Goal: Obtain resource: Obtain resource

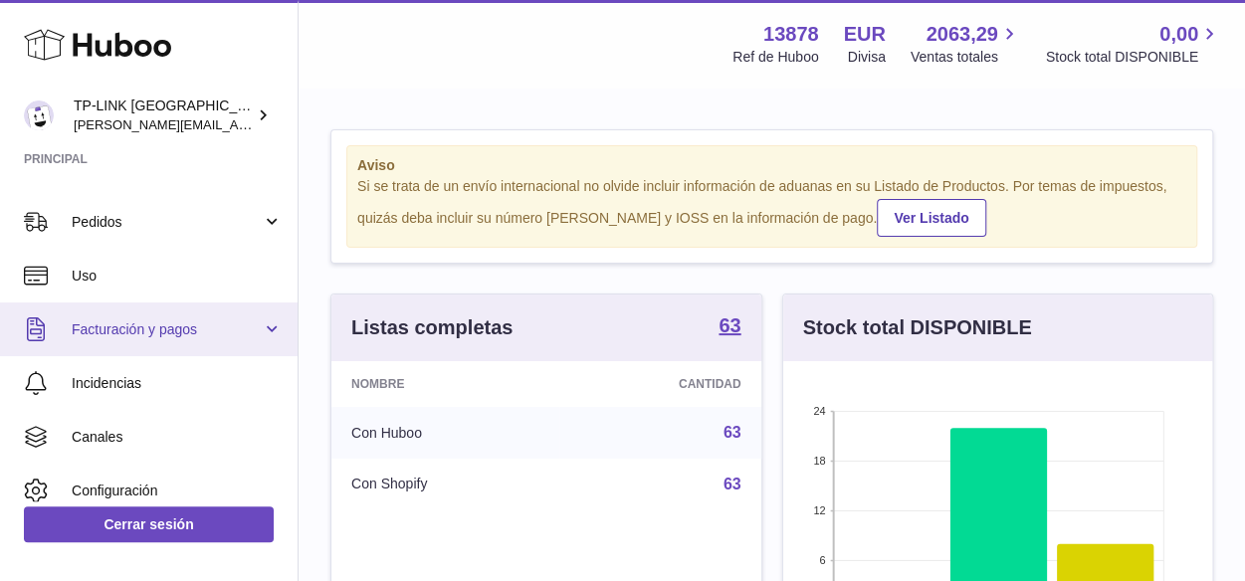
scroll to position [100, 0]
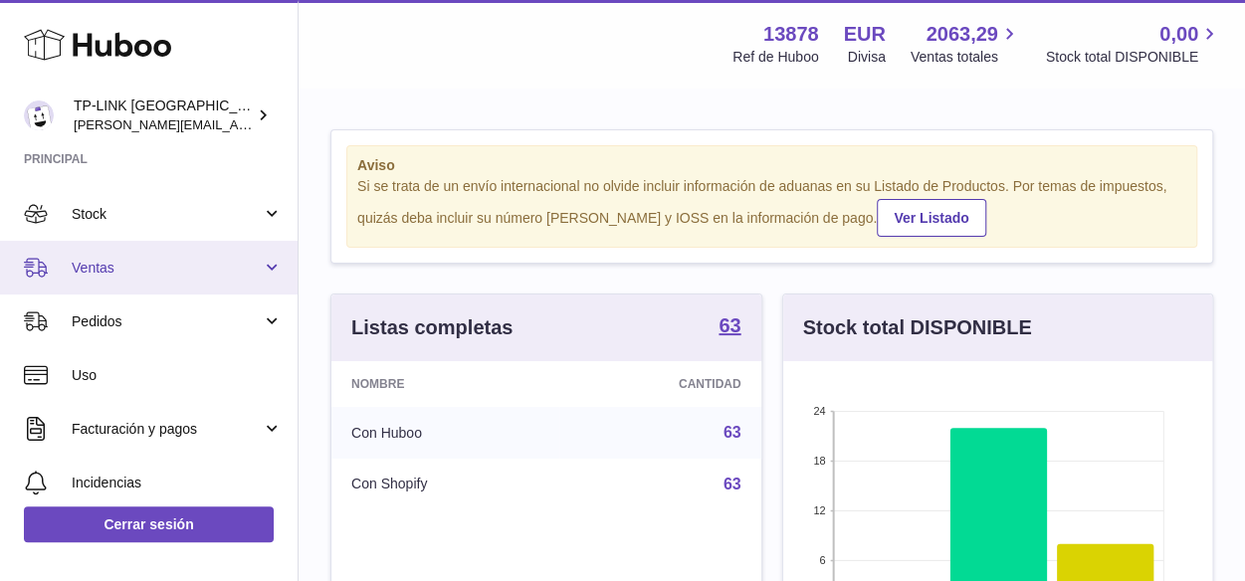
click at [275, 267] on link "Ventas" at bounding box center [149, 268] width 298 height 54
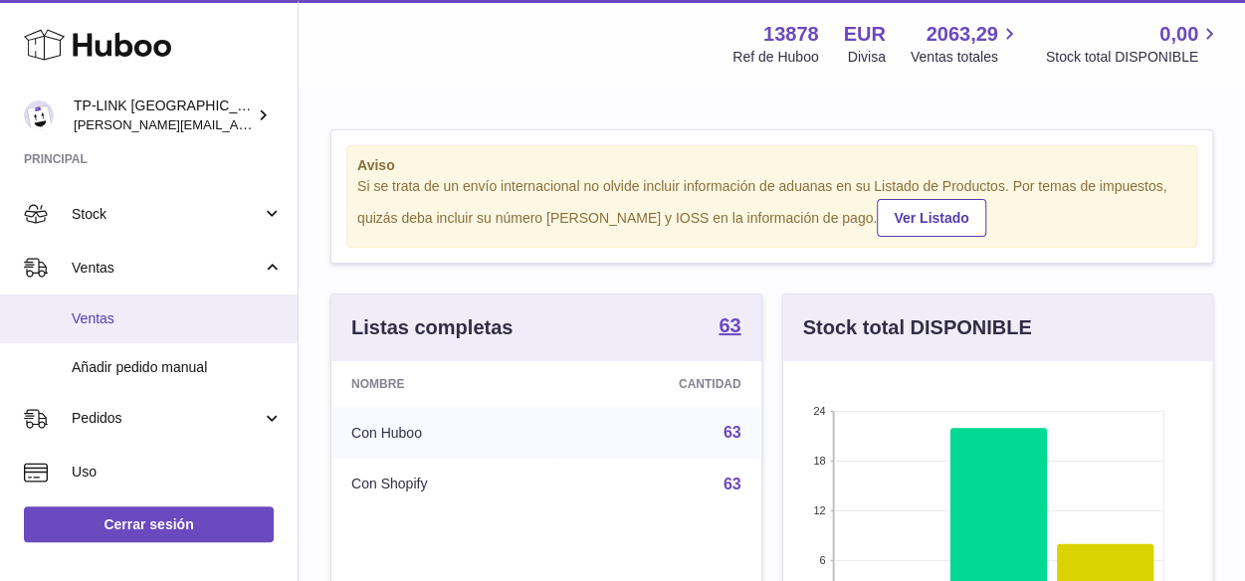
click at [200, 319] on span "Ventas" at bounding box center [177, 319] width 211 height 19
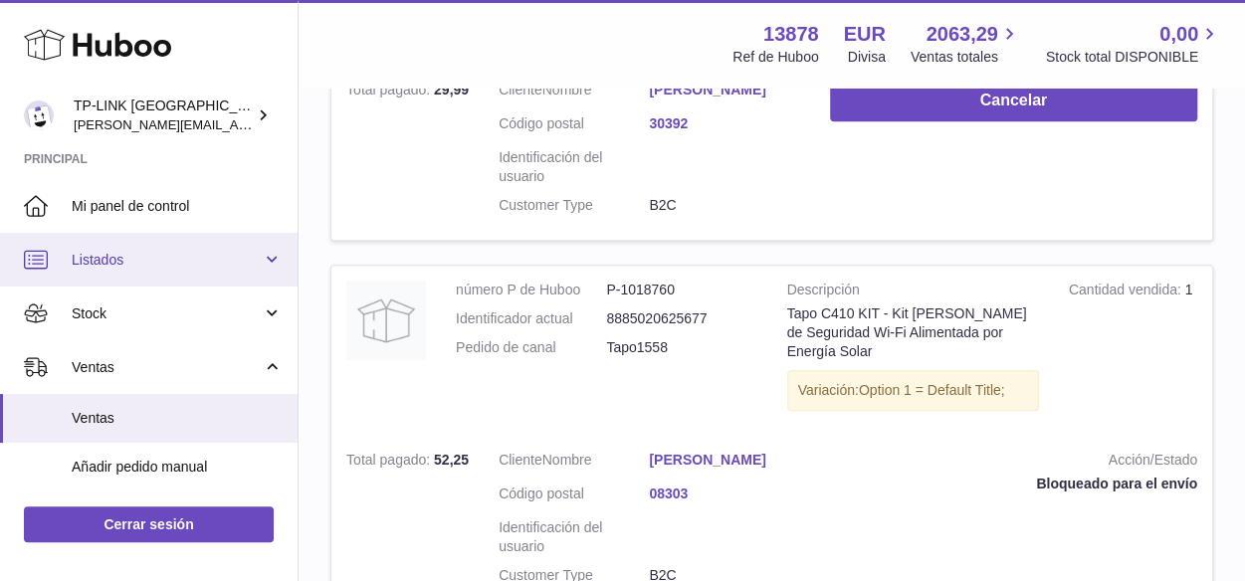
scroll to position [498, 0]
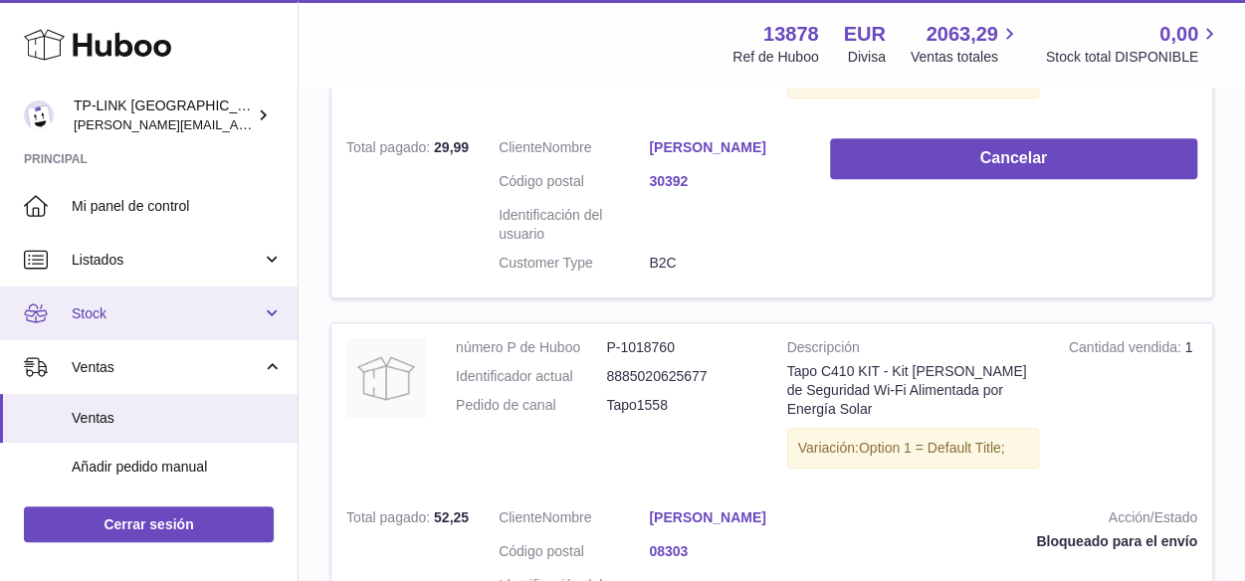
click at [271, 317] on link "Stock" at bounding box center [149, 314] width 298 height 54
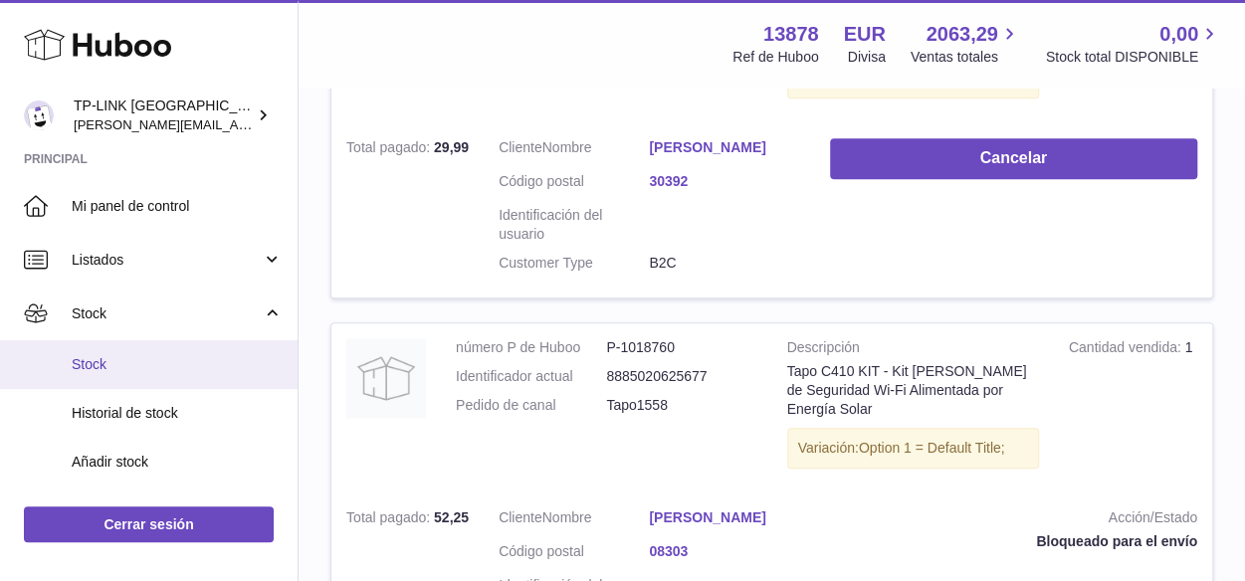
click at [133, 365] on span "Stock" at bounding box center [177, 364] width 211 height 19
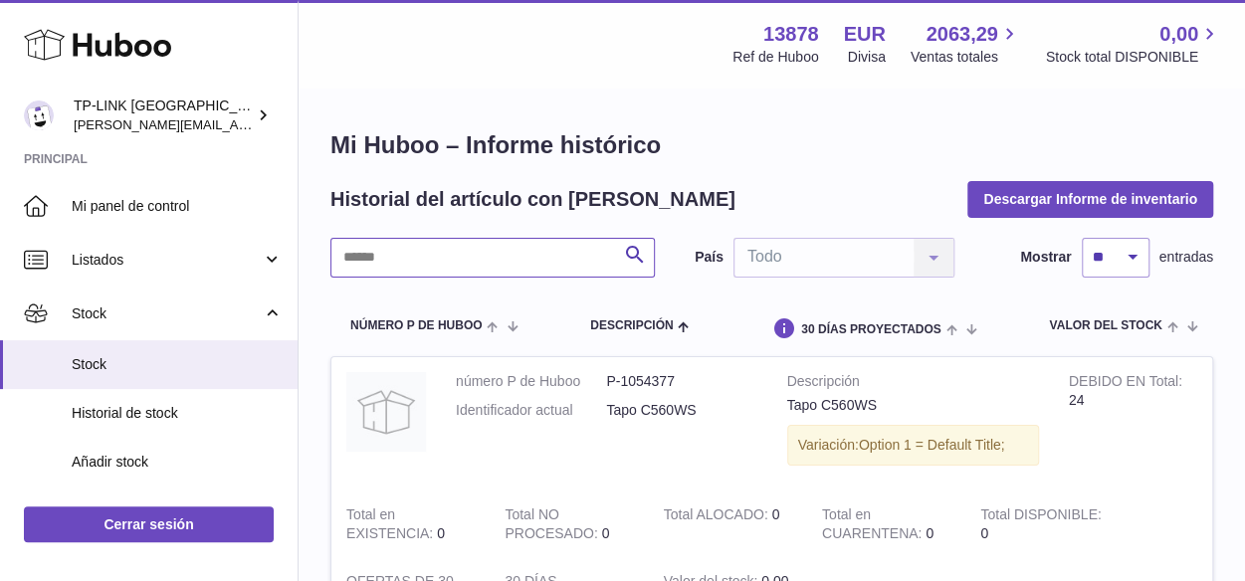
click at [519, 256] on input "text" at bounding box center [492, 258] width 324 height 40
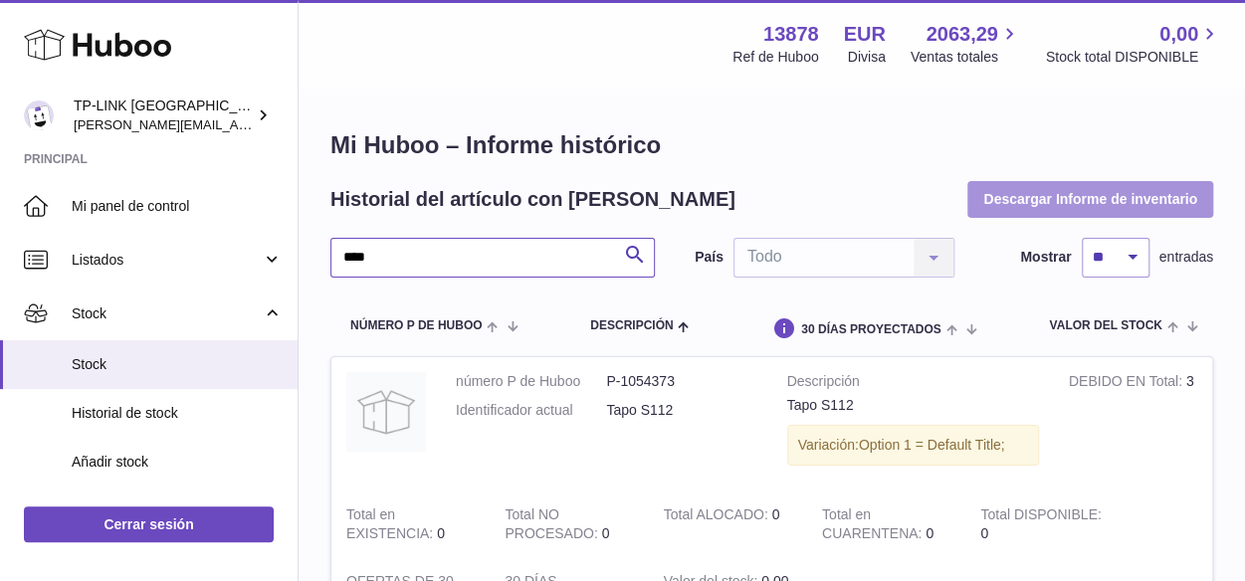
type input "****"
click at [1035, 196] on button "Descargar Informe de inventario" at bounding box center [1090, 199] width 246 height 36
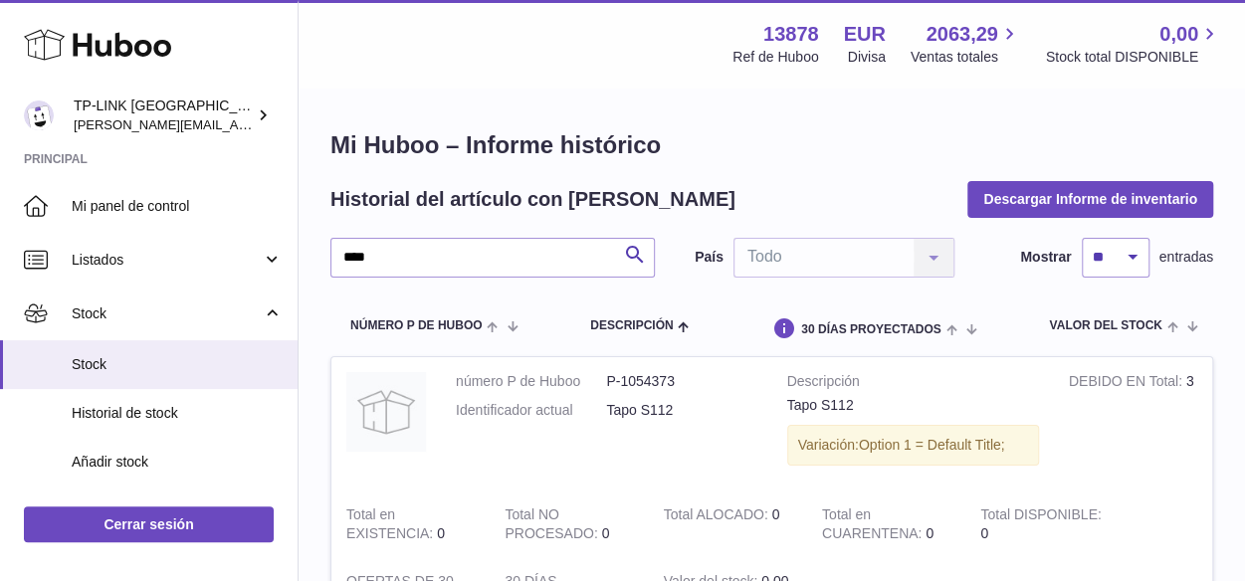
click at [925, 131] on h1 "Mi Huboo – Informe histórico" at bounding box center [771, 145] width 883 height 32
drag, startPoint x: 507, startPoint y: 260, endPoint x: 324, endPoint y: 240, distance: 183.2
click at [324, 240] on div "Mi Huboo – Informe histórico Historial del artículo con Huboo Descargar Informe…" at bounding box center [772, 390] width 946 height 600
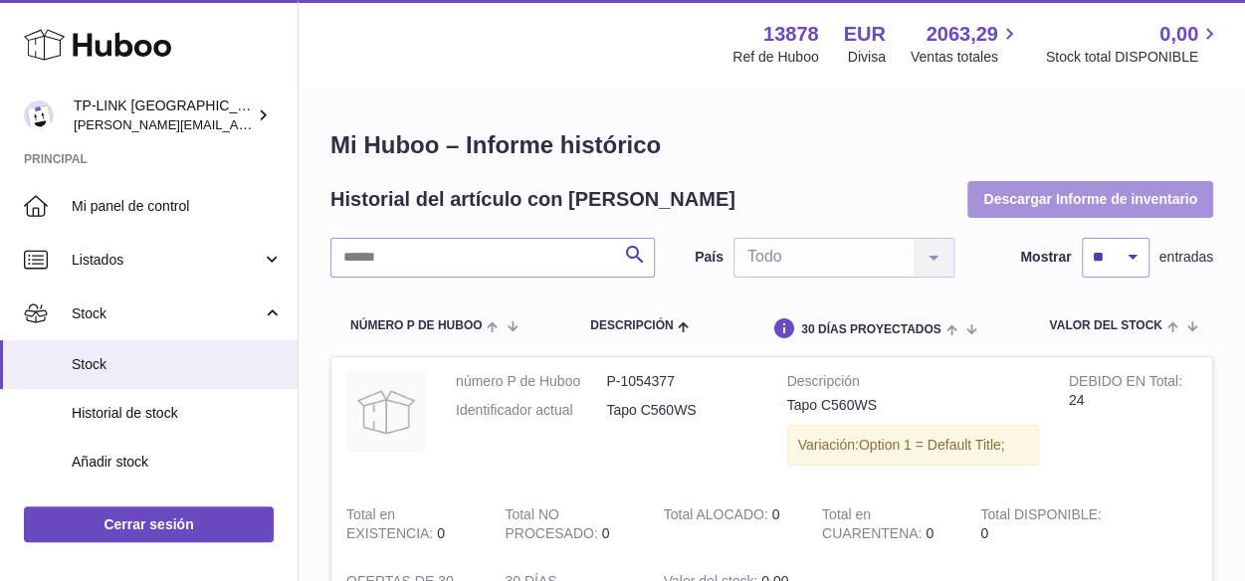
click at [1025, 204] on button "Descargar Informe de inventario" at bounding box center [1090, 199] width 246 height 36
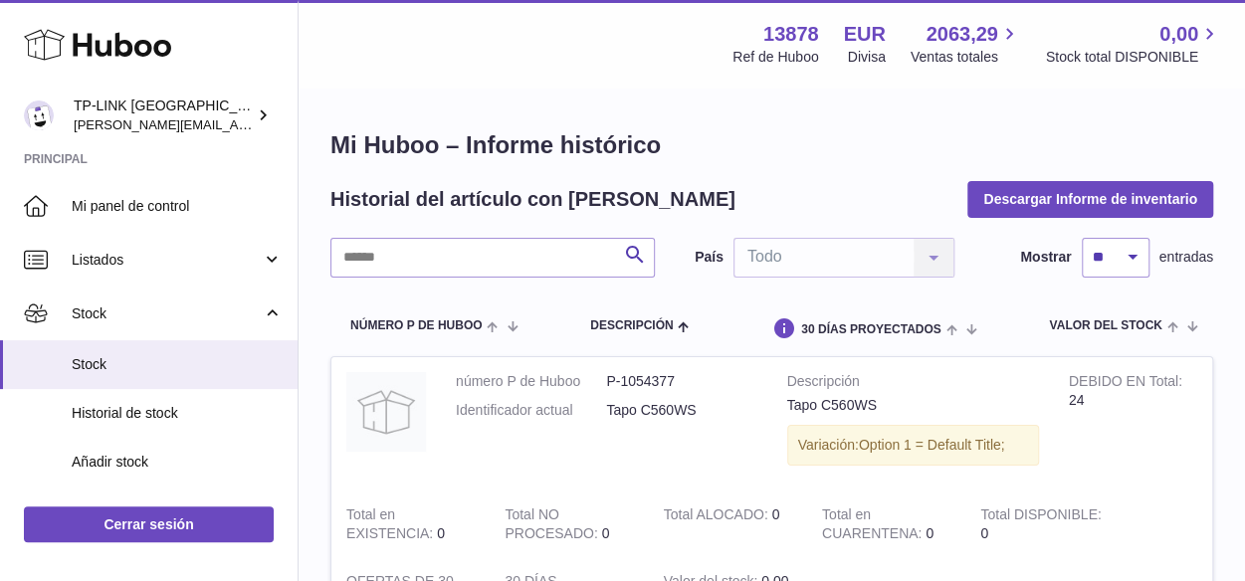
drag, startPoint x: 1025, startPoint y: 300, endPoint x: 1123, endPoint y: 281, distance: 99.3
click at [1025, 300] on tr "número P de Huboo Descripción general.dueInTotal Total en EXISTENCIA Total NO P…" at bounding box center [771, 327] width 883 height 59
click at [1134, 254] on select "** ** ** ***" at bounding box center [1116, 258] width 68 height 40
select select "**"
click at [1082, 238] on select "** ** ** ***" at bounding box center [1116, 258] width 68 height 40
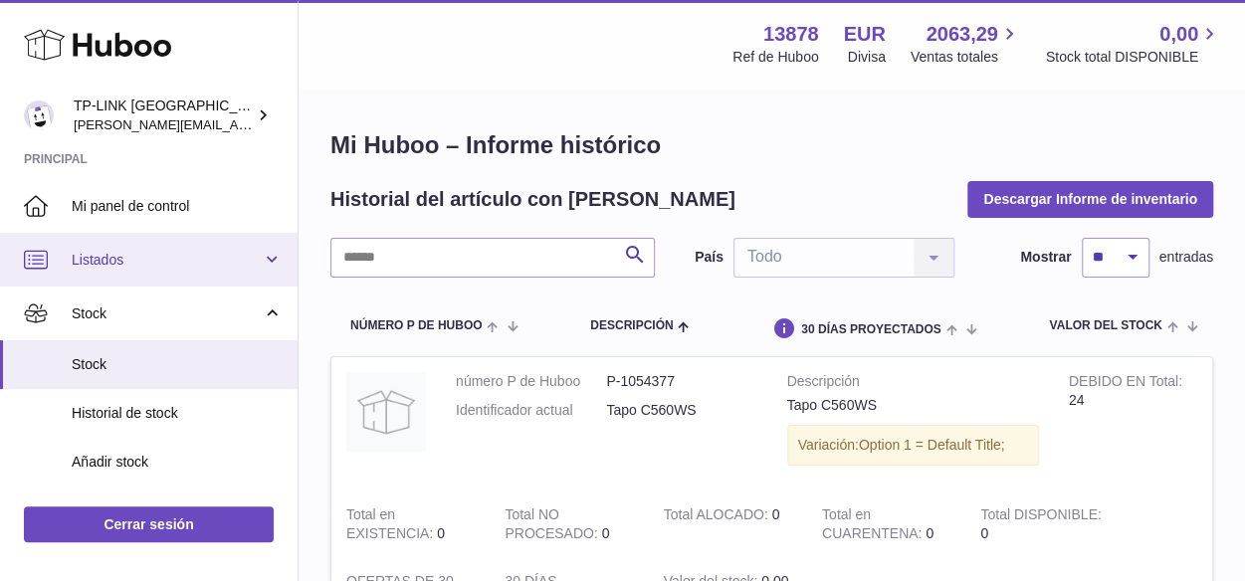
click at [277, 262] on link "Listados" at bounding box center [149, 260] width 298 height 54
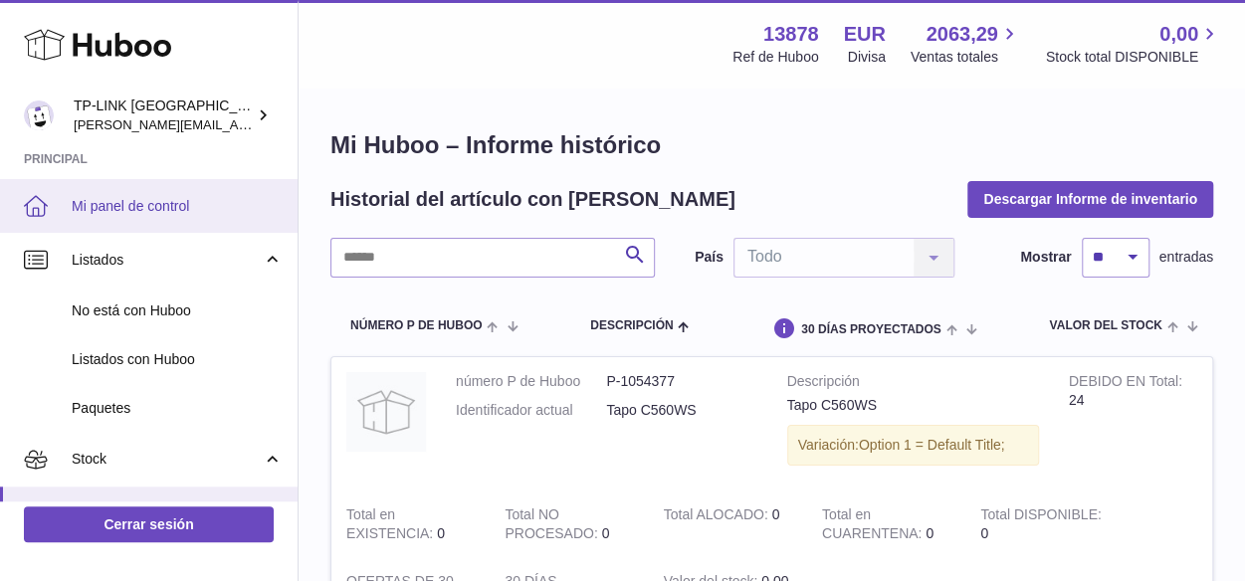
click at [90, 197] on span "Mi panel de control" at bounding box center [177, 206] width 211 height 19
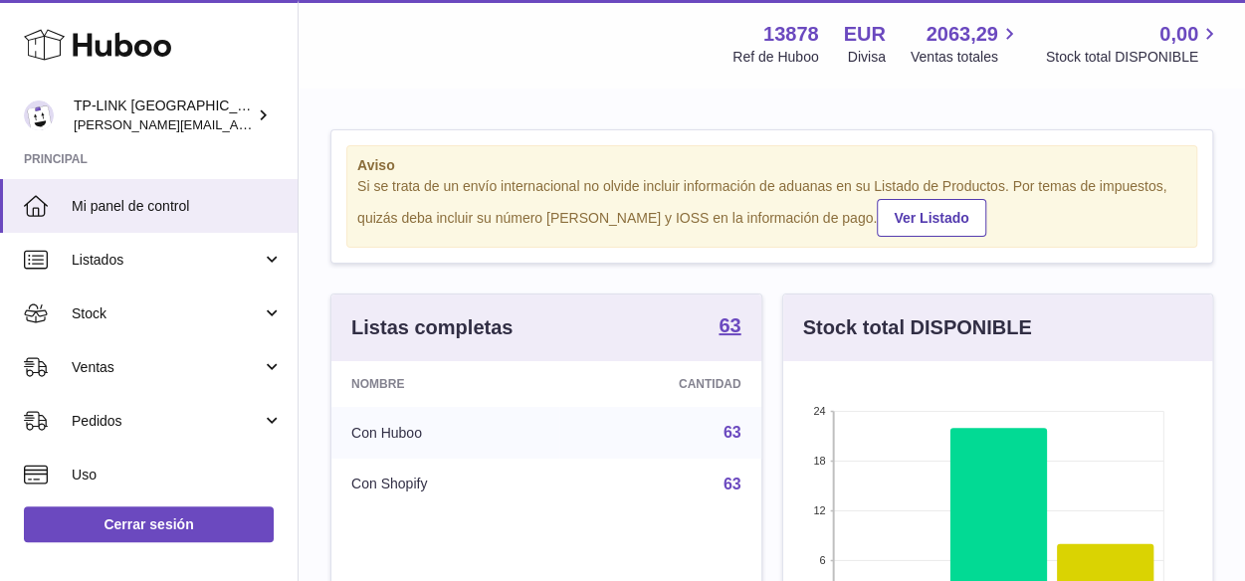
scroll to position [311, 430]
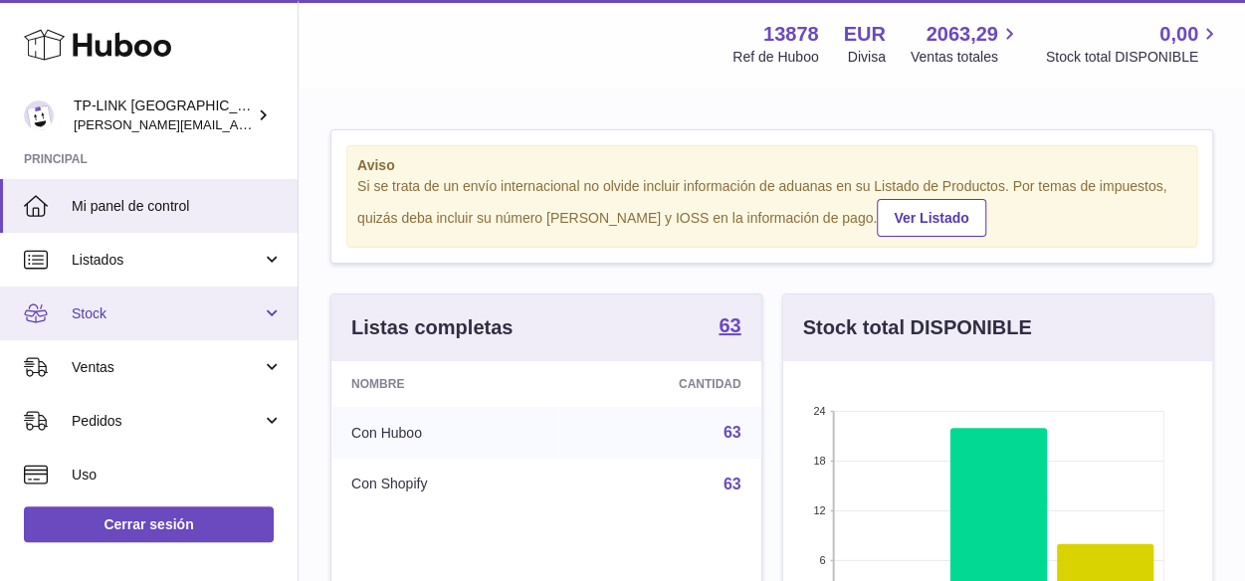
click at [275, 312] on link "Stock" at bounding box center [149, 314] width 298 height 54
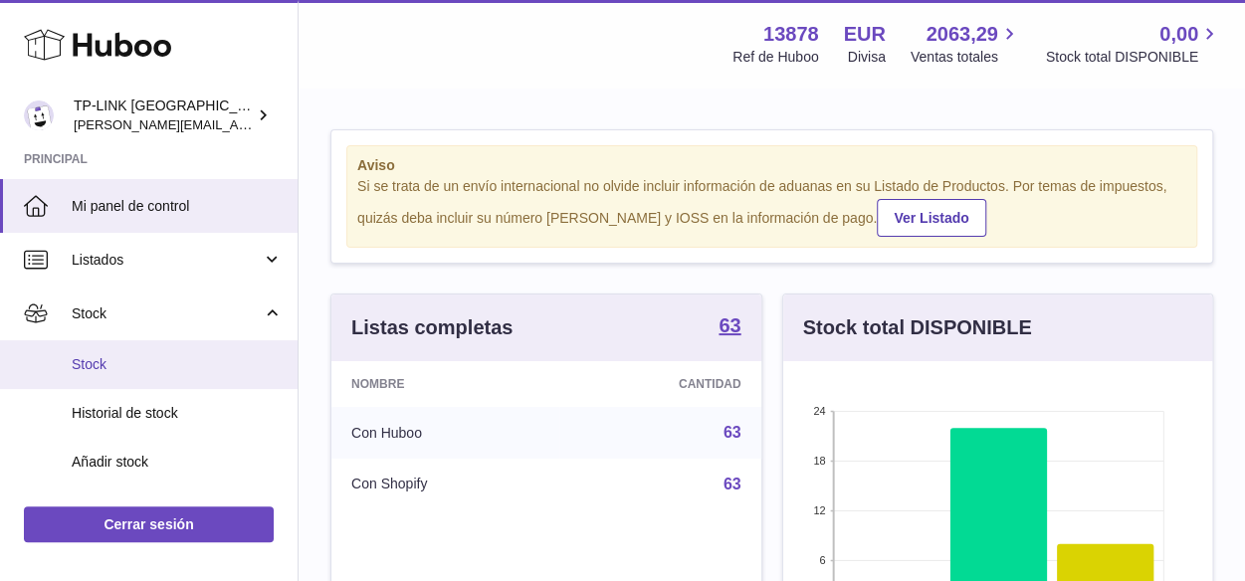
click at [129, 361] on span "Stock" at bounding box center [177, 364] width 211 height 19
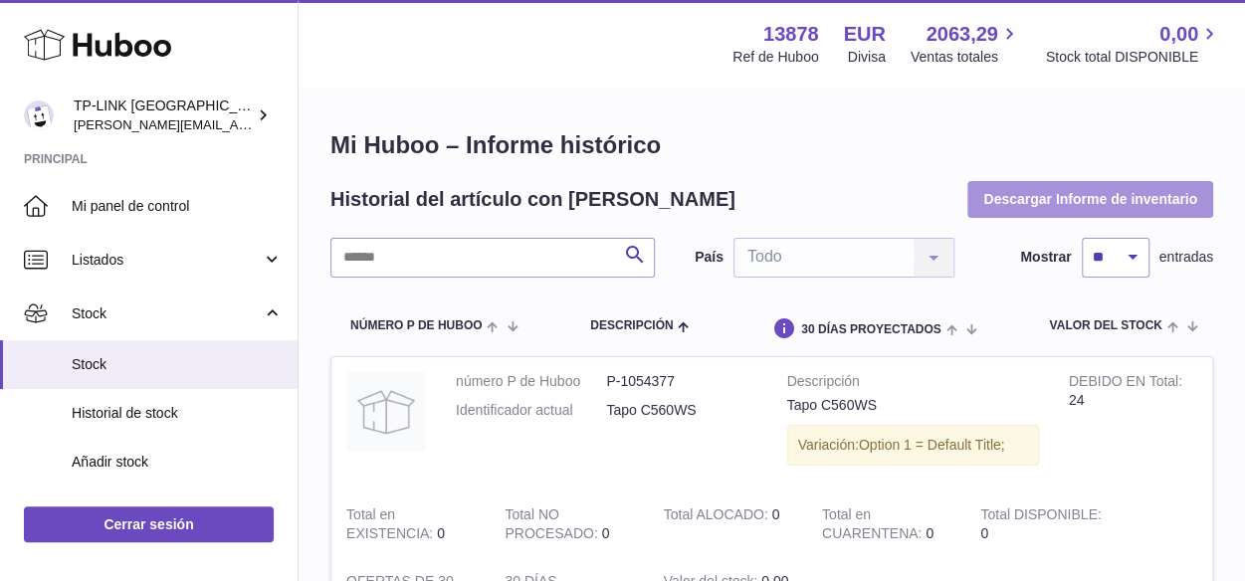
click at [1053, 195] on button "Descargar Informe de inventario" at bounding box center [1090, 199] width 246 height 36
